Goal: Share content: Share content

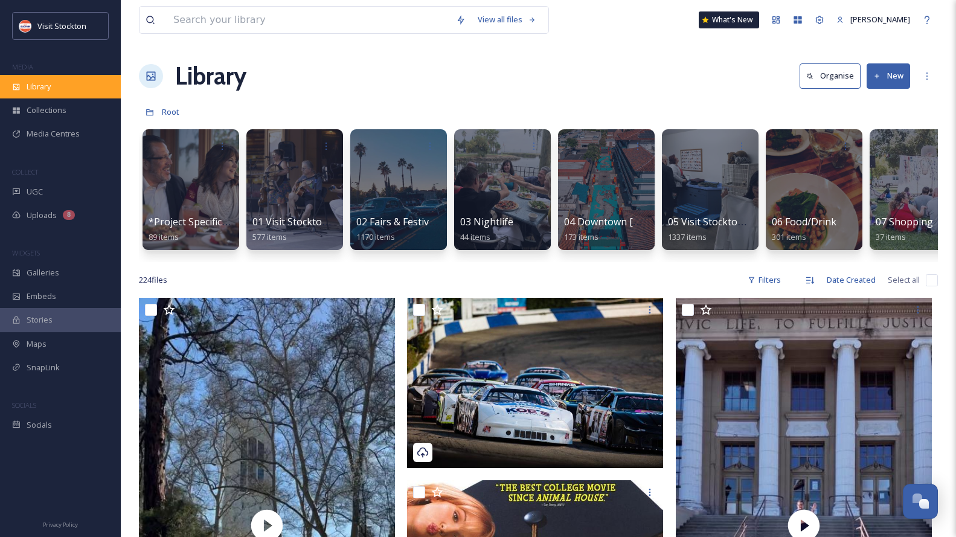
click at [38, 89] on span "Library" at bounding box center [39, 86] width 24 height 11
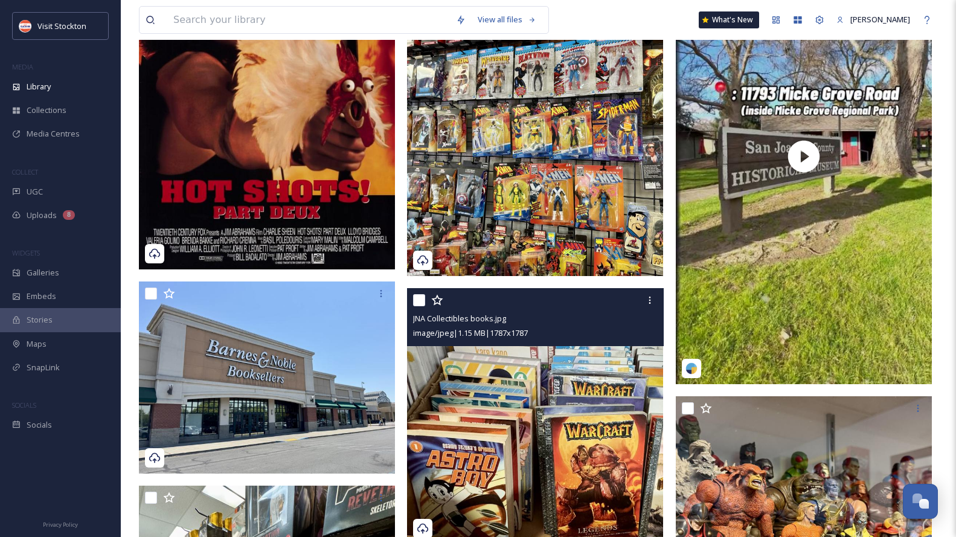
scroll to position [1232, 0]
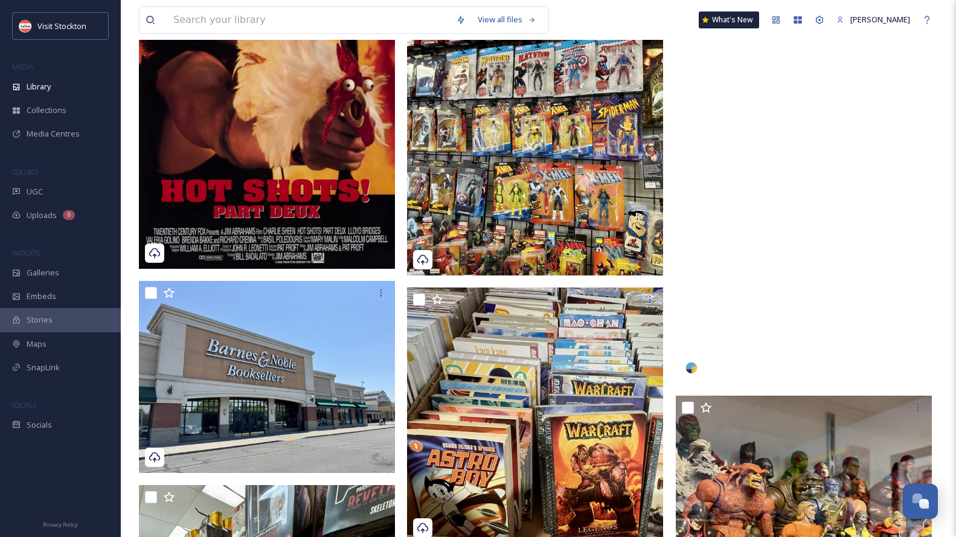
click at [831, 259] on video "visitstockton-4822398.mp4" at bounding box center [804, 156] width 256 height 456
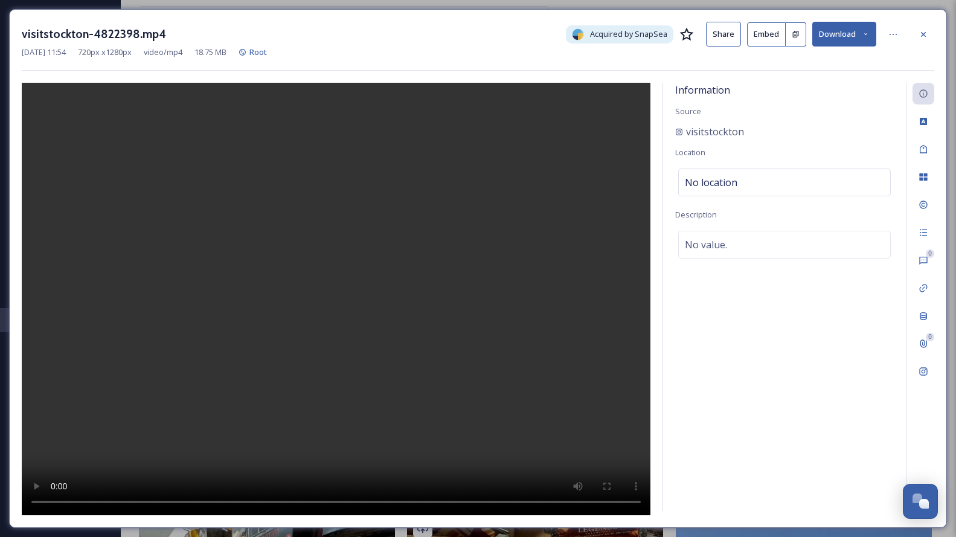
click at [771, 28] on button "Embed" at bounding box center [766, 34] width 39 height 24
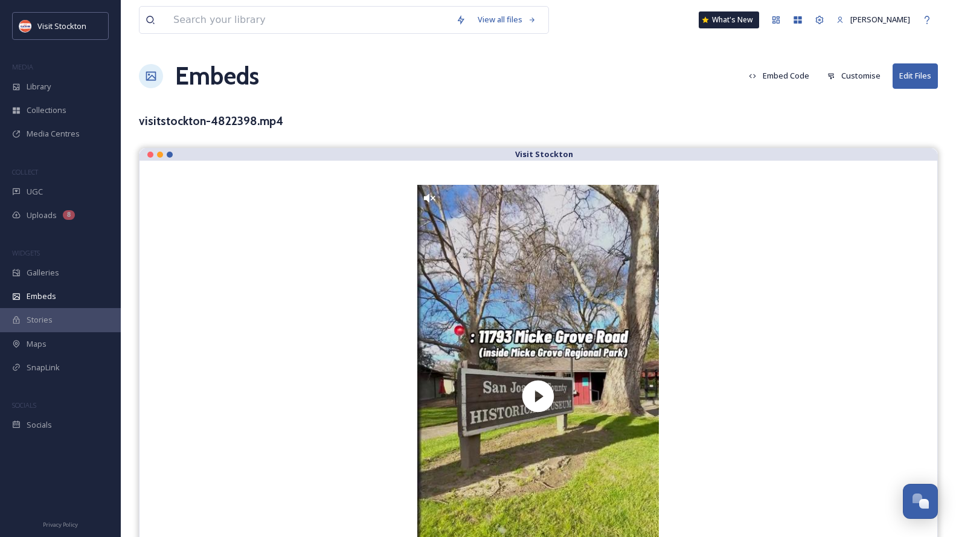
click at [792, 77] on button "Embed Code" at bounding box center [779, 76] width 73 height 24
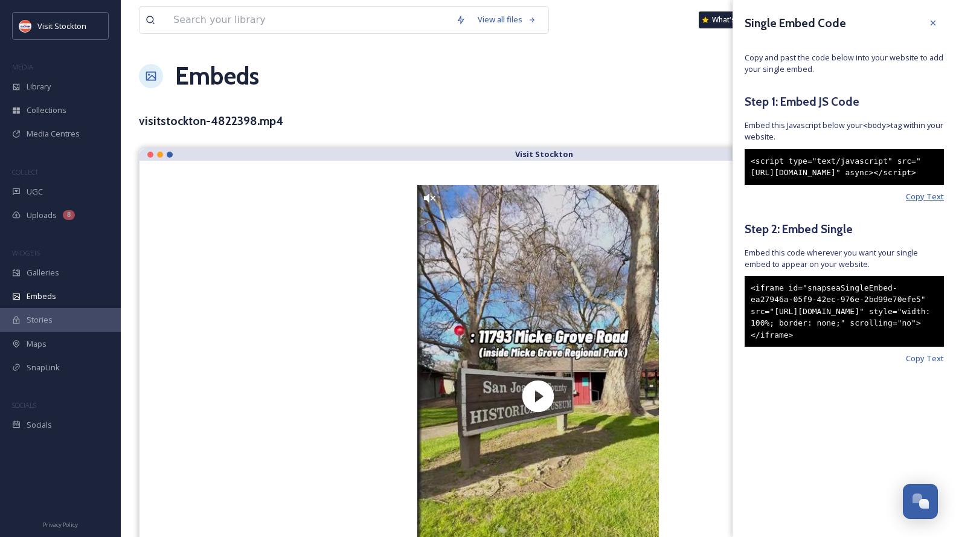
click at [929, 202] on span "Copy Text" at bounding box center [925, 196] width 38 height 11
click at [926, 364] on span "Copy Text" at bounding box center [925, 358] width 38 height 11
